Goal: Task Accomplishment & Management: Complete application form

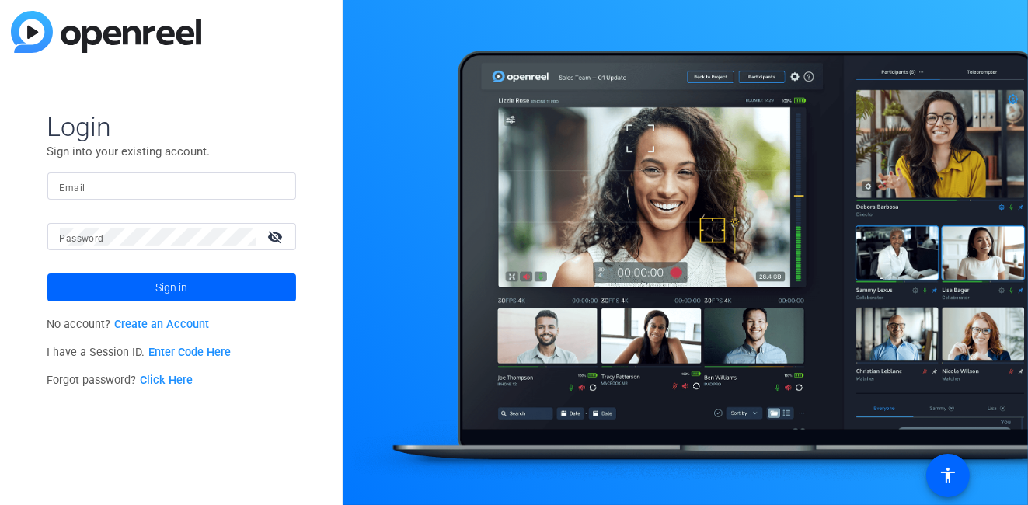
click at [182, 324] on link "Create an Account" at bounding box center [161, 324] width 95 height 13
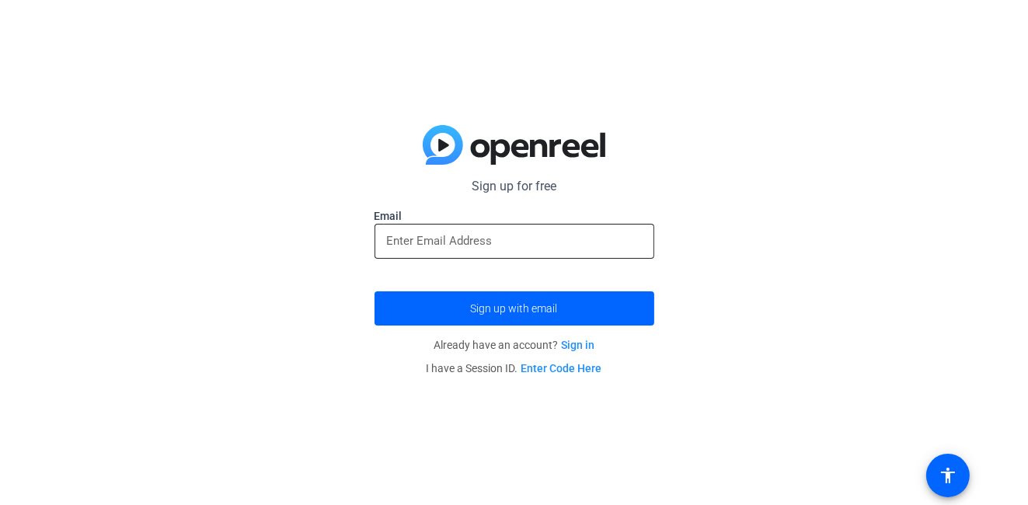
click at [544, 235] on input "email" at bounding box center [514, 241] width 255 height 19
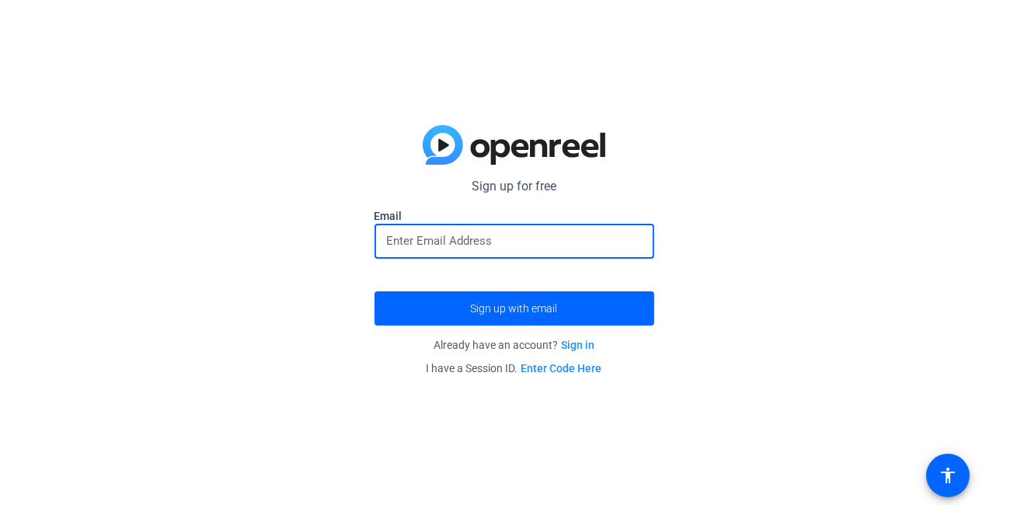
click at [544, 235] on input "email" at bounding box center [514, 241] width 255 height 19
click at [622, 245] on input "email" at bounding box center [514, 241] width 255 height 19
type input "[EMAIL_ADDRESS][DOMAIN_NAME]"
click at [374, 291] on button "Sign up with email" at bounding box center [514, 308] width 280 height 34
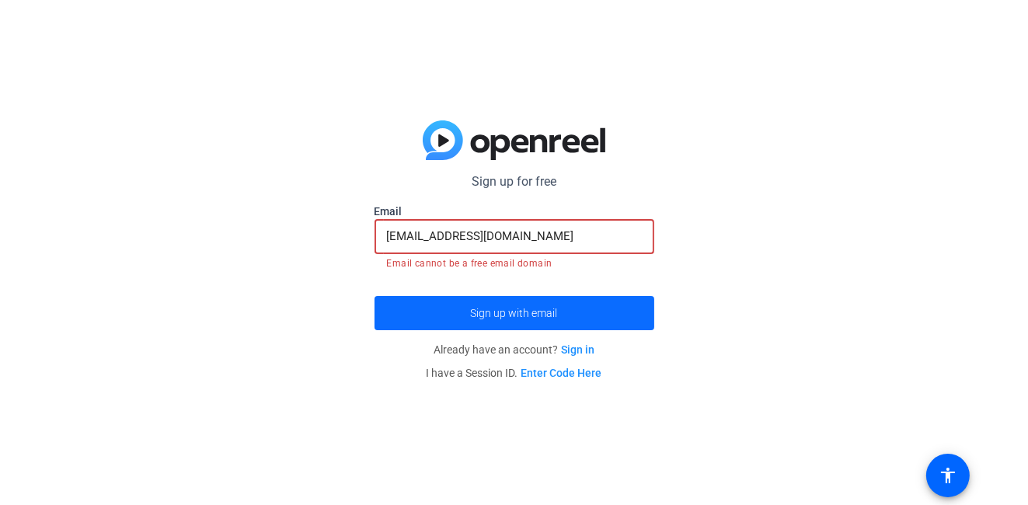
click at [482, 313] on span "Sign up with email" at bounding box center [514, 313] width 87 height 0
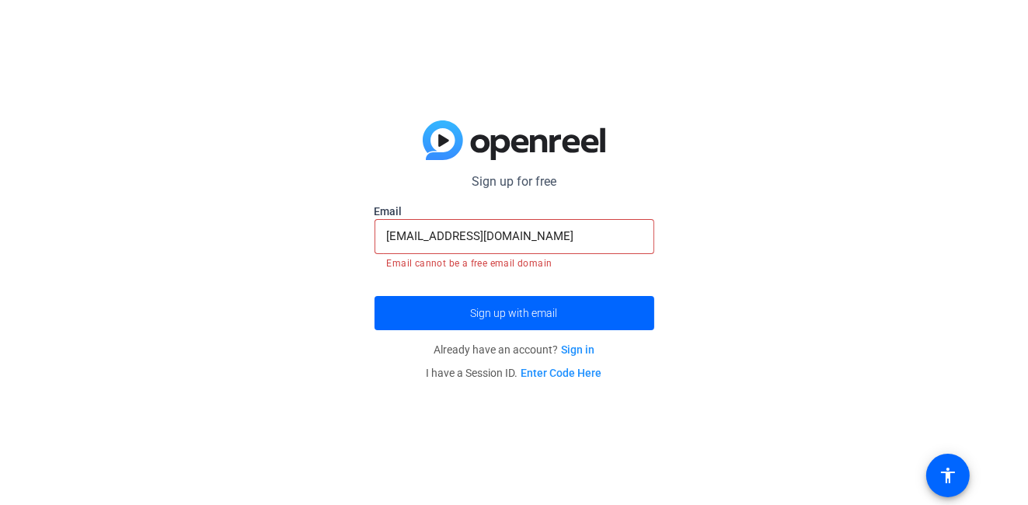
click at [382, 229] on div "[EMAIL_ADDRESS][DOMAIN_NAME]" at bounding box center [514, 236] width 280 height 35
click at [388, 236] on input "[EMAIL_ADDRESS][DOMAIN_NAME]" at bounding box center [514, 236] width 255 height 19
drag, startPoint x: 553, startPoint y: 241, endPoint x: 312, endPoint y: 231, distance: 241.1
click at [312, 231] on div "Sign up for free Email [EMAIL_ADDRESS][DOMAIN_NAME] Email cannot be a free emai…" at bounding box center [514, 252] width 1028 height 505
